Goal: Task Accomplishment & Management: Manage account settings

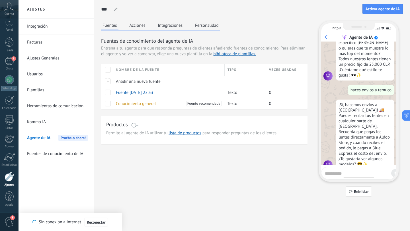
click at [214, 172] on div "Fuentes Acciones Integraciones Personalidad Fuentes de conocimiento del agente …" at bounding box center [252, 109] width 302 height 176
click at [7, 11] on div "Cuenta" at bounding box center [9, 9] width 19 height 19
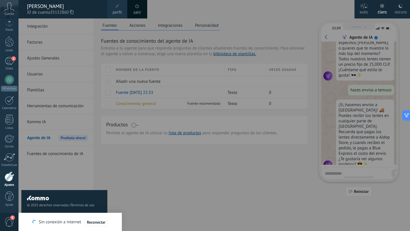
click at [69, 8] on div "[PERSON_NAME]" at bounding box center [64, 6] width 75 height 6
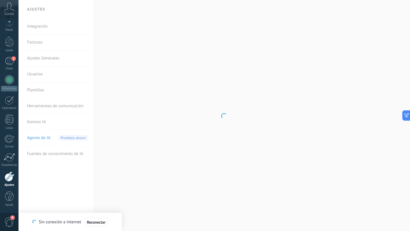
click at [12, 13] on span "Cuenta" at bounding box center [9, 14] width 9 height 4
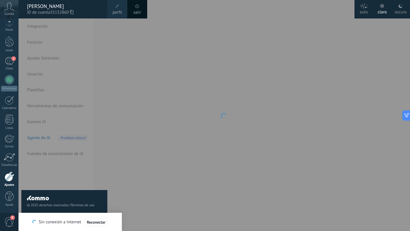
click at [75, 7] on div "[PERSON_NAME]" at bounding box center [64, 6] width 75 height 6
